Goal: Task Accomplishment & Management: Manage account settings

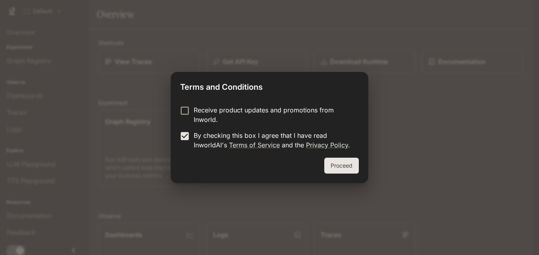
click at [344, 167] on button "Proceed" at bounding box center [341, 165] width 35 height 16
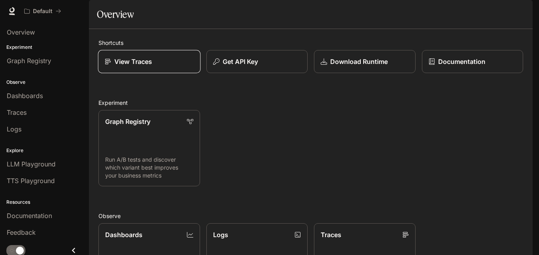
click at [140, 73] on link "View Traces" at bounding box center [149, 61] width 102 height 23
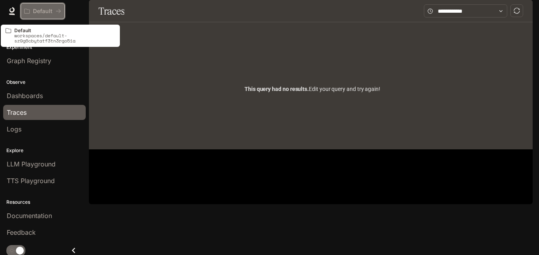
click at [38, 16] on button "Default" at bounding box center [43, 11] width 44 height 16
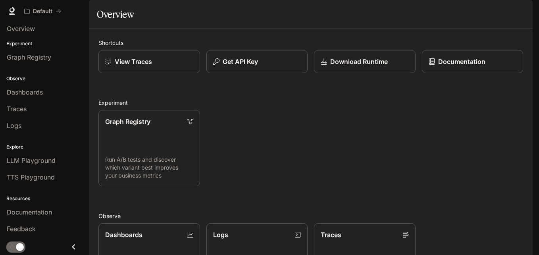
scroll to position [192, 0]
click at [52, 161] on span "LLM Playground" at bounding box center [31, 161] width 49 height 10
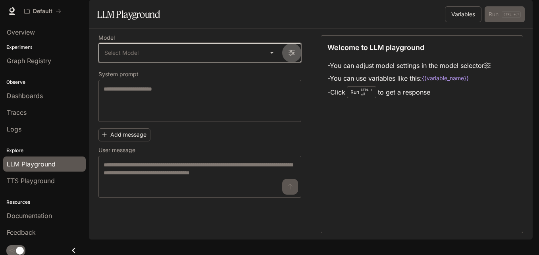
click at [287, 62] on button "button" at bounding box center [291, 52] width 19 height 19
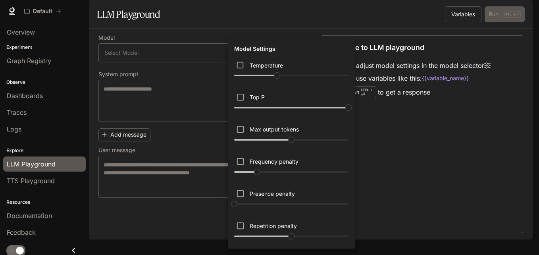
click at [412, 179] on div at bounding box center [269, 127] width 539 height 255
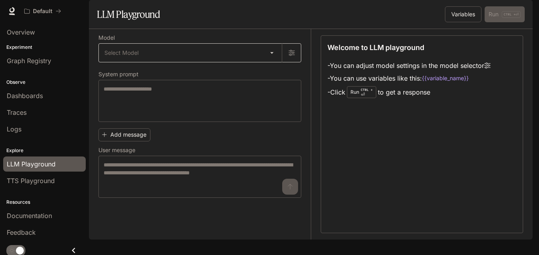
click at [274, 69] on body "Skip to main content Default Documentation Documentation Portal Overview Experi…" at bounding box center [269, 127] width 539 height 255
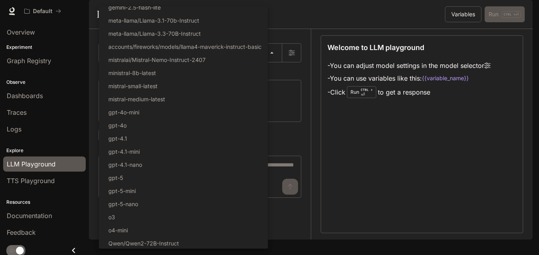
scroll to position [85, 0]
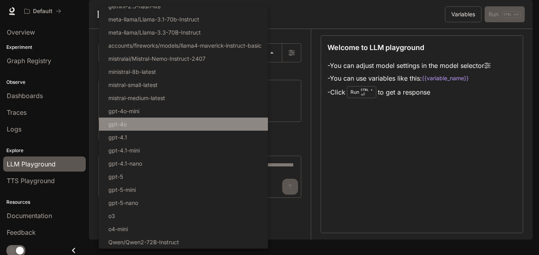
click at [230, 125] on li "gpt-4o" at bounding box center [183, 123] width 169 height 13
type input "******"
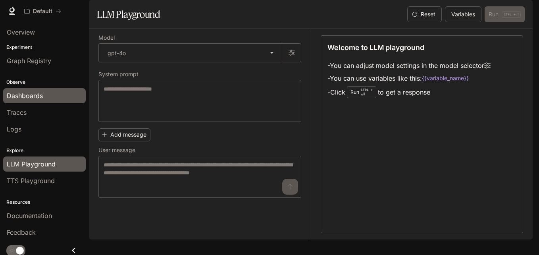
click at [38, 100] on span "Dashboards" at bounding box center [25, 96] width 36 height 10
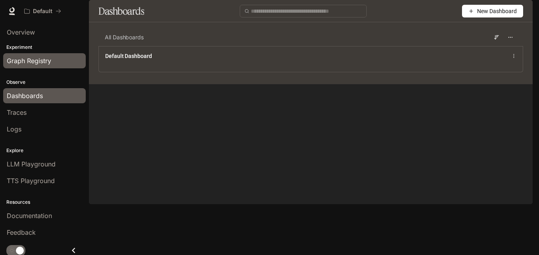
click at [42, 66] on link "Graph Registry" at bounding box center [44, 60] width 83 height 15
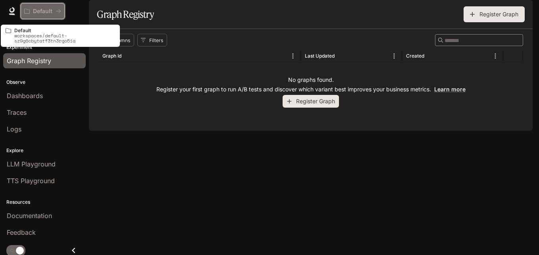
click at [43, 6] on button "Default" at bounding box center [43, 11] width 44 height 16
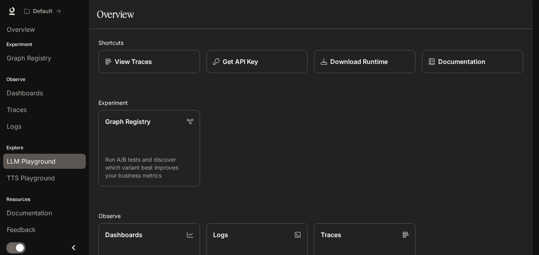
scroll to position [4, 0]
click at [70, 247] on icon "Close drawer" at bounding box center [73, 246] width 11 height 11
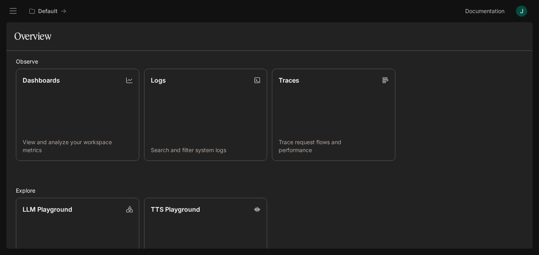
scroll to position [0, 0]
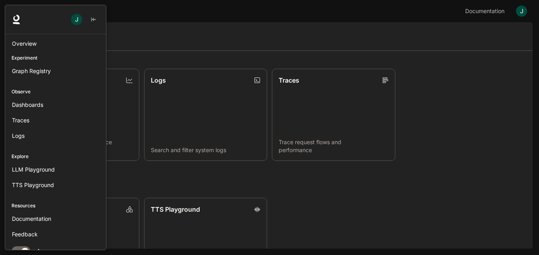
click at [27, 93] on p "Observe" at bounding box center [55, 91] width 101 height 7
click at [96, 21] on button "button" at bounding box center [94, 20] width 12 height 16
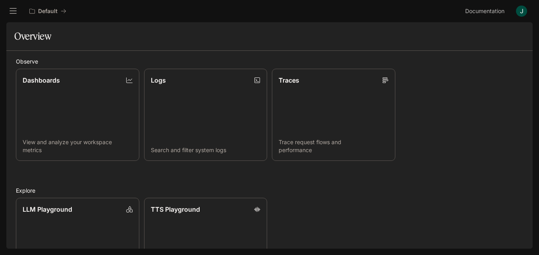
click at [19, 11] on button "open drawer" at bounding box center [13, 11] width 14 height 14
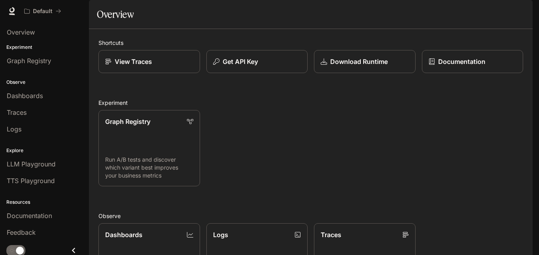
scroll to position [176, 0]
click at [17, 48] on p "Experiment" at bounding box center [44, 47] width 89 height 7
click at [467, 73] on link "Documentation" at bounding box center [472, 61] width 102 height 23
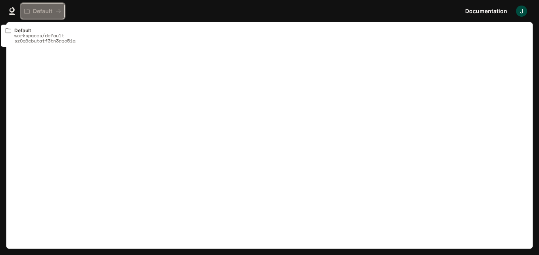
click at [25, 7] on button "Default" at bounding box center [43, 11] width 44 height 16
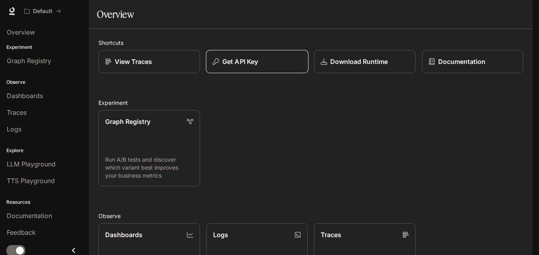
click at [258, 66] on div "Get API Key" at bounding box center [256, 62] width 89 height 10
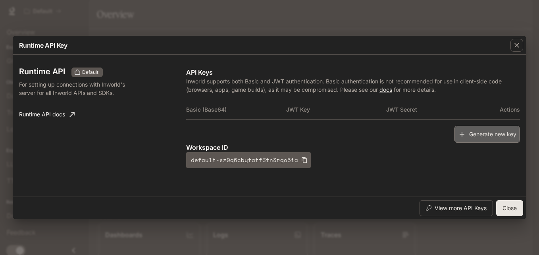
click at [491, 137] on button "Generate new key" at bounding box center [486, 134] width 65 height 17
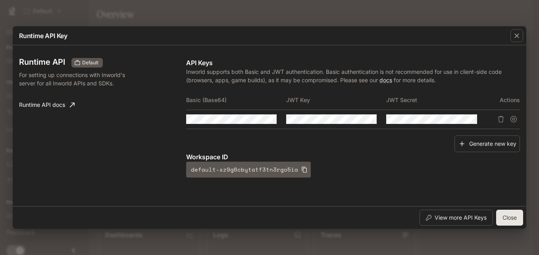
click at [514, 221] on button "Close" at bounding box center [509, 217] width 27 height 16
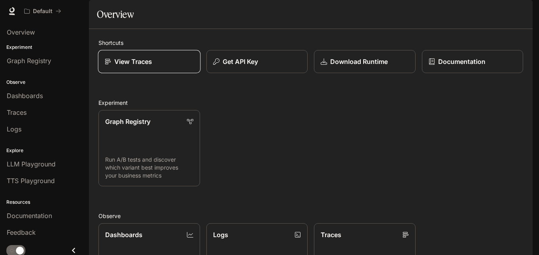
click at [171, 66] on div "View Traces" at bounding box center [149, 62] width 89 height 10
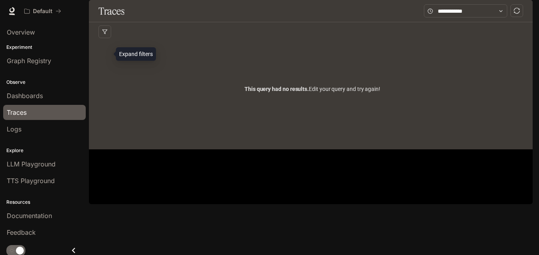
click at [109, 38] on button "button" at bounding box center [104, 31] width 13 height 13
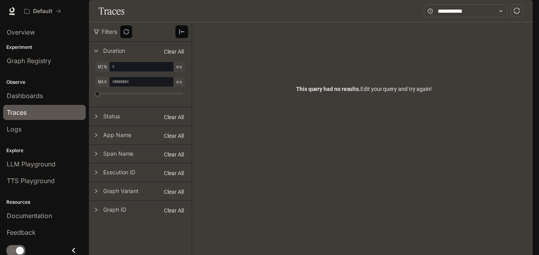
click at [109, 35] on span "Filters" at bounding box center [109, 31] width 15 height 7
click at [252, 74] on div "This query had no results. Edit your query and try again!" at bounding box center [364, 88] width 324 height 95
click at [183, 35] on icon "vertical-align-top" at bounding box center [182, 32] width 6 height 6
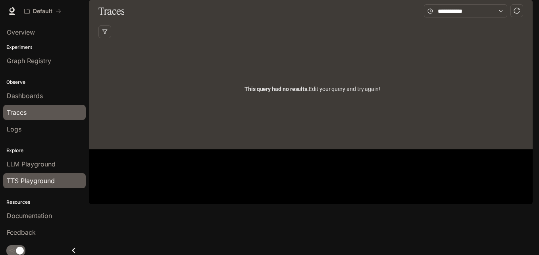
scroll to position [4, 0]
